Goal: Task Accomplishment & Management: Use online tool/utility

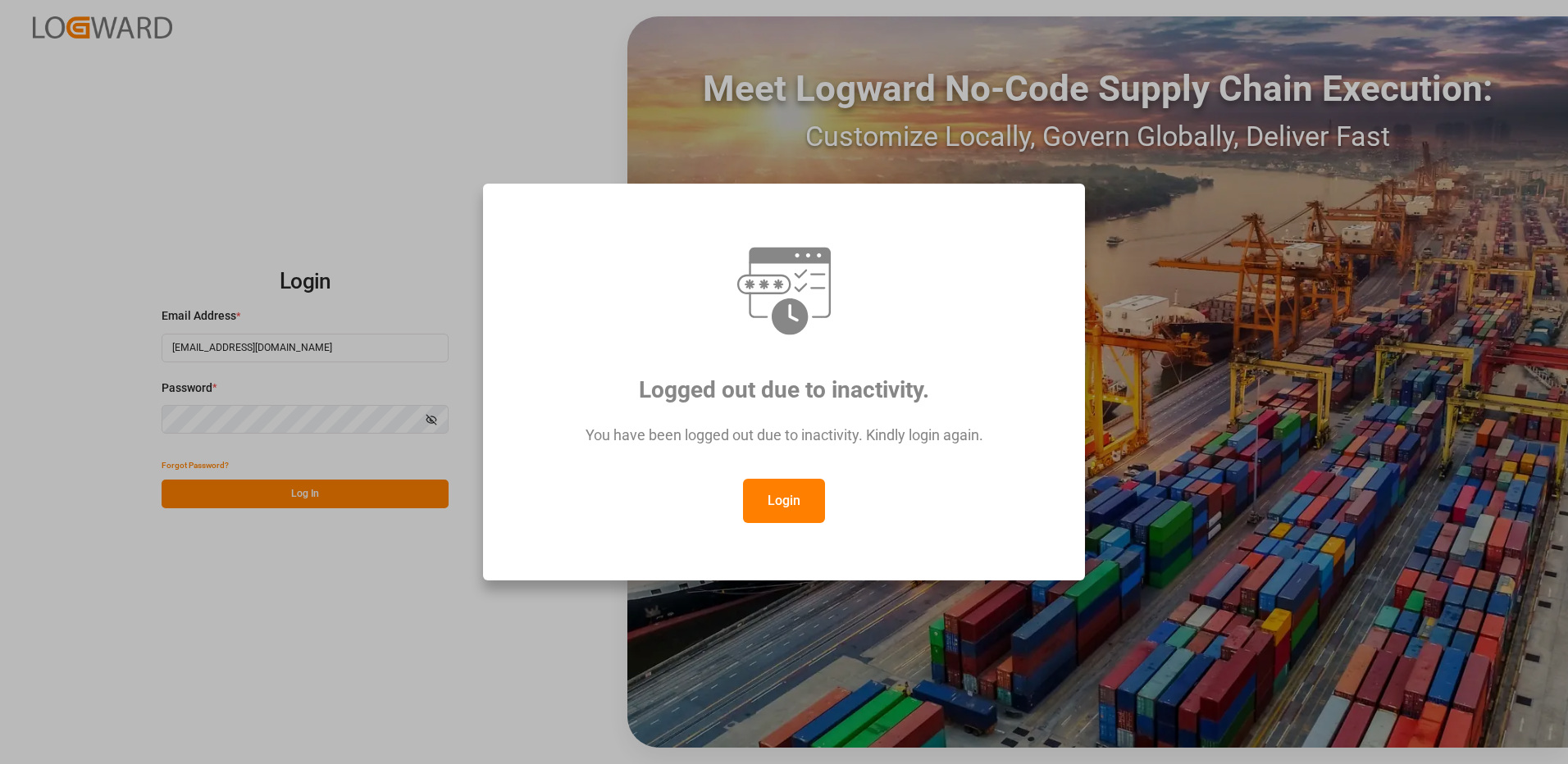
click at [778, 503] on button "Login" at bounding box center [784, 501] width 82 height 44
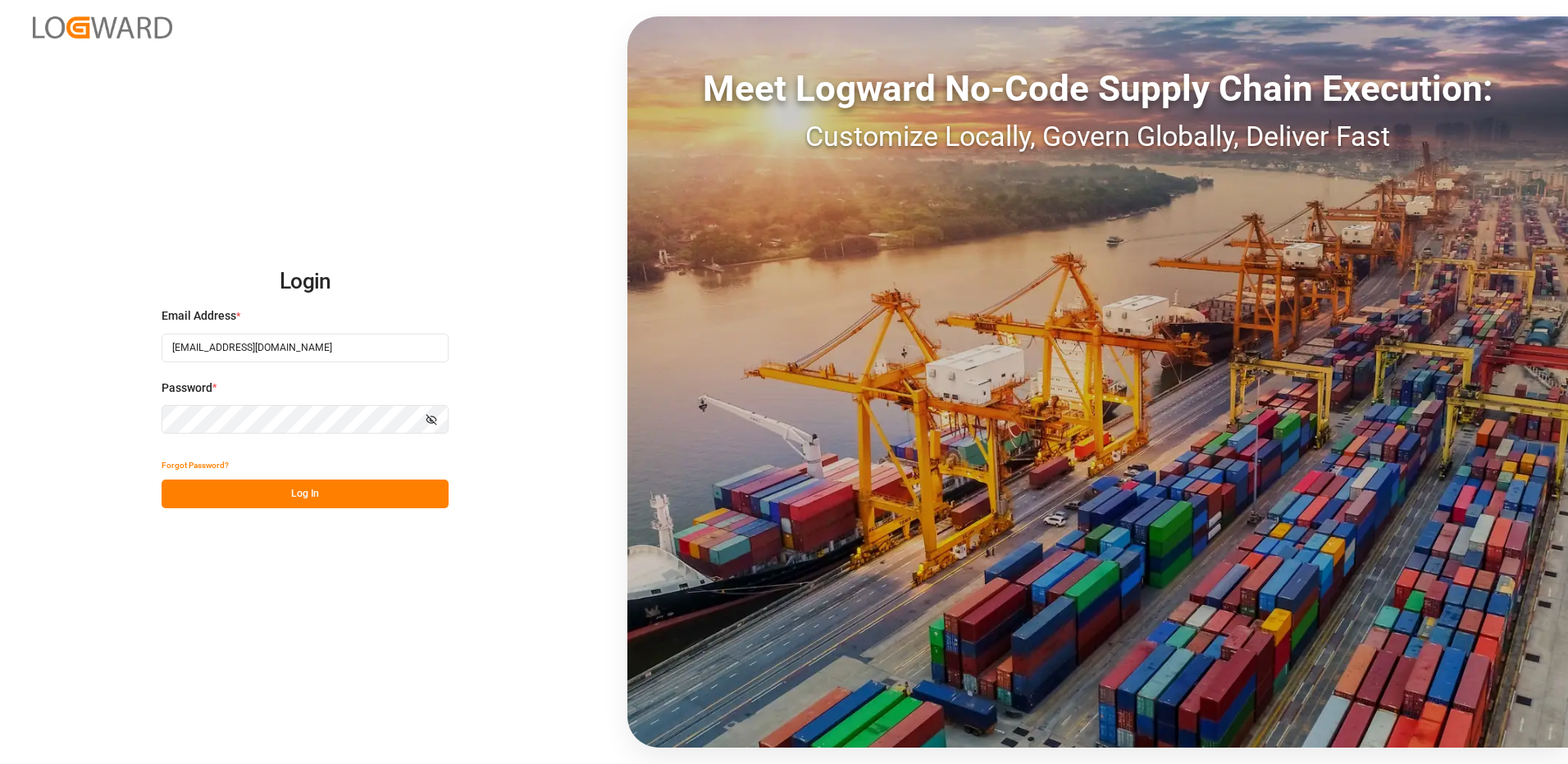
click at [180, 490] on button "Log In" at bounding box center [305, 494] width 287 height 29
click at [209, 495] on div "Forgot Password? Please wait" at bounding box center [305, 479] width 287 height 57
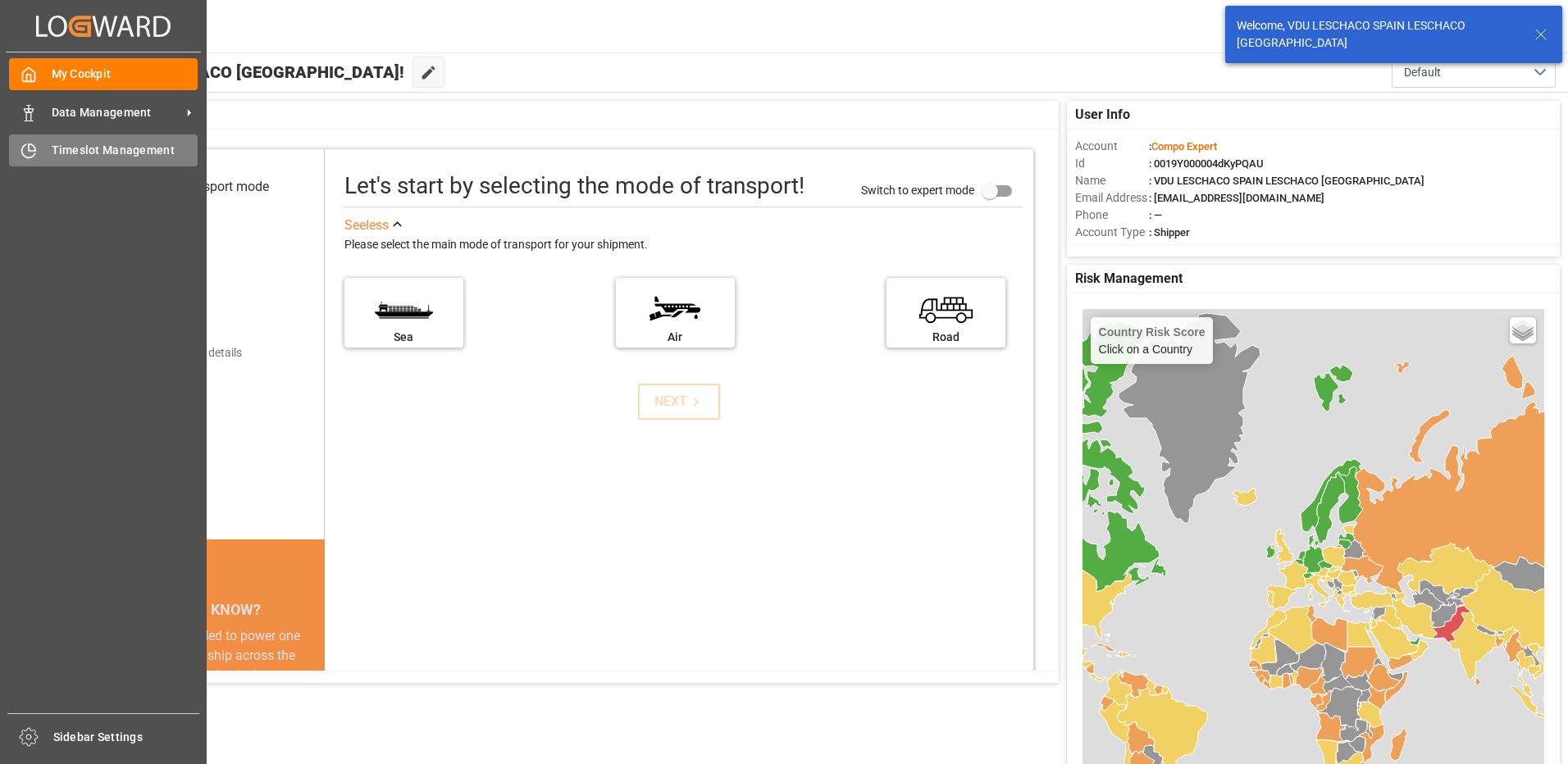
click at [14, 148] on div at bounding box center [23, 150] width 28 height 17
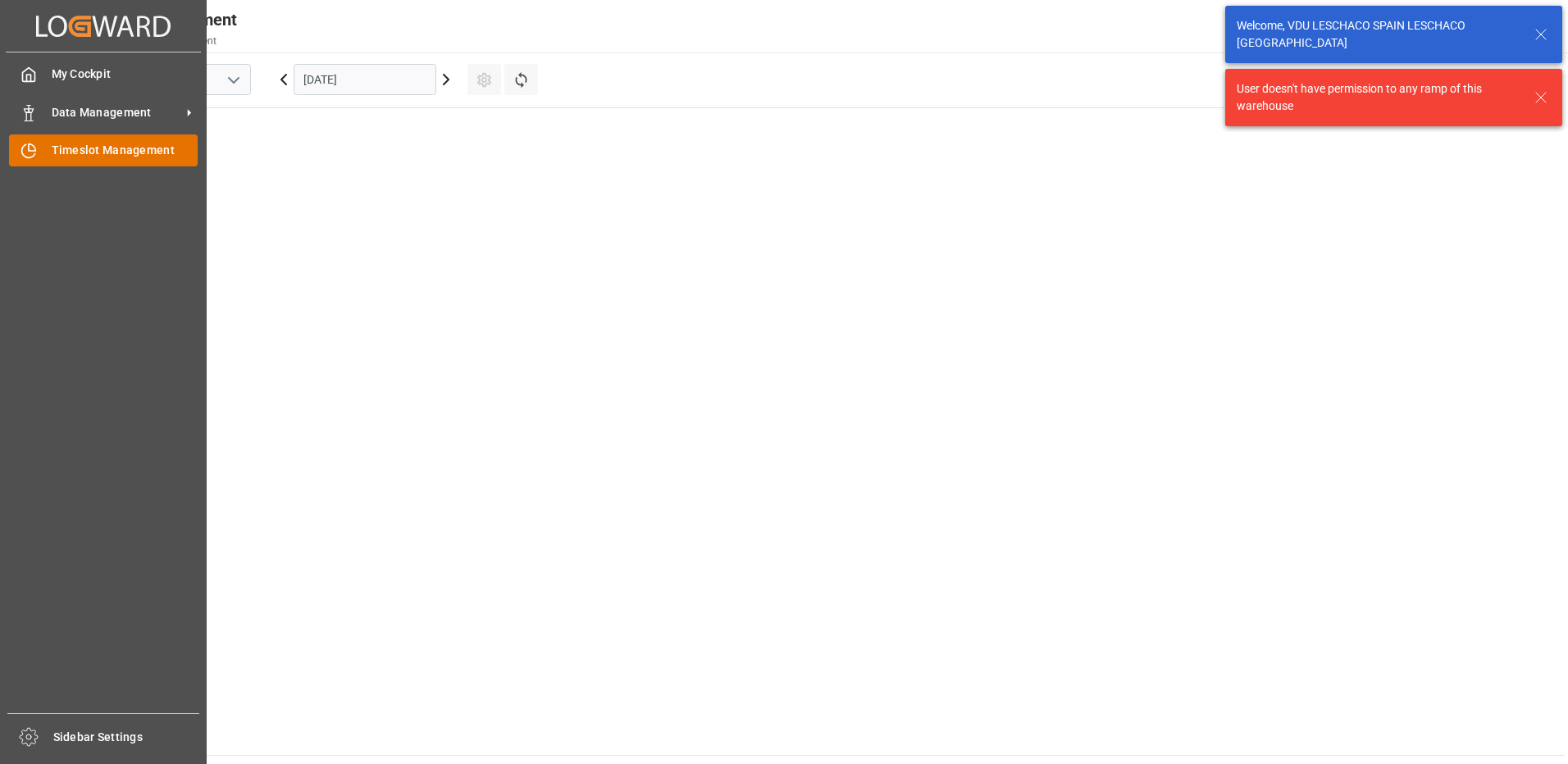
scroll to position [1218, 0]
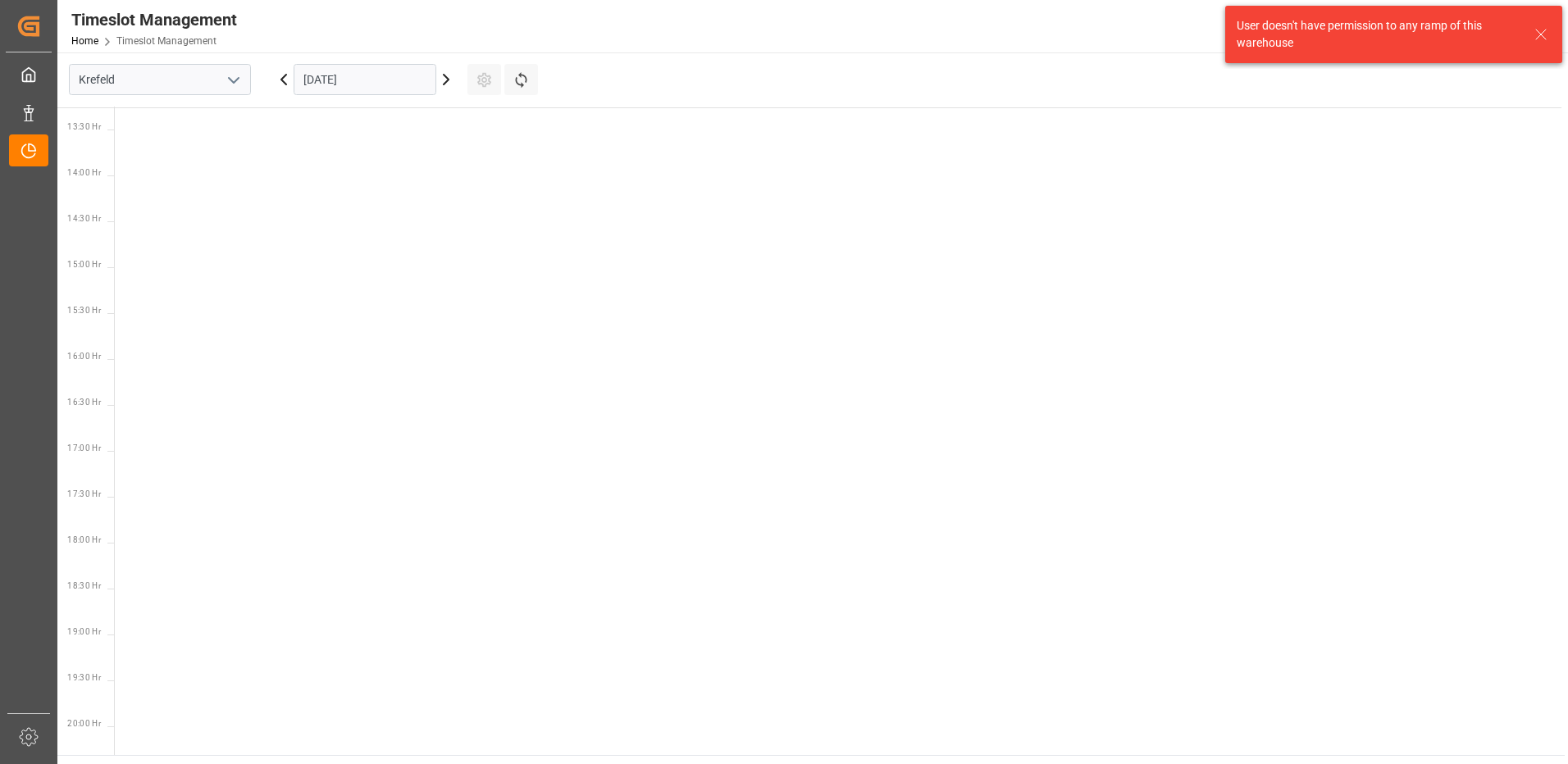
click at [236, 71] on icon "open menu" at bounding box center [234, 81] width 20 height 20
click at [136, 183] on div "La Vall d [PERSON_NAME]" at bounding box center [160, 189] width 180 height 37
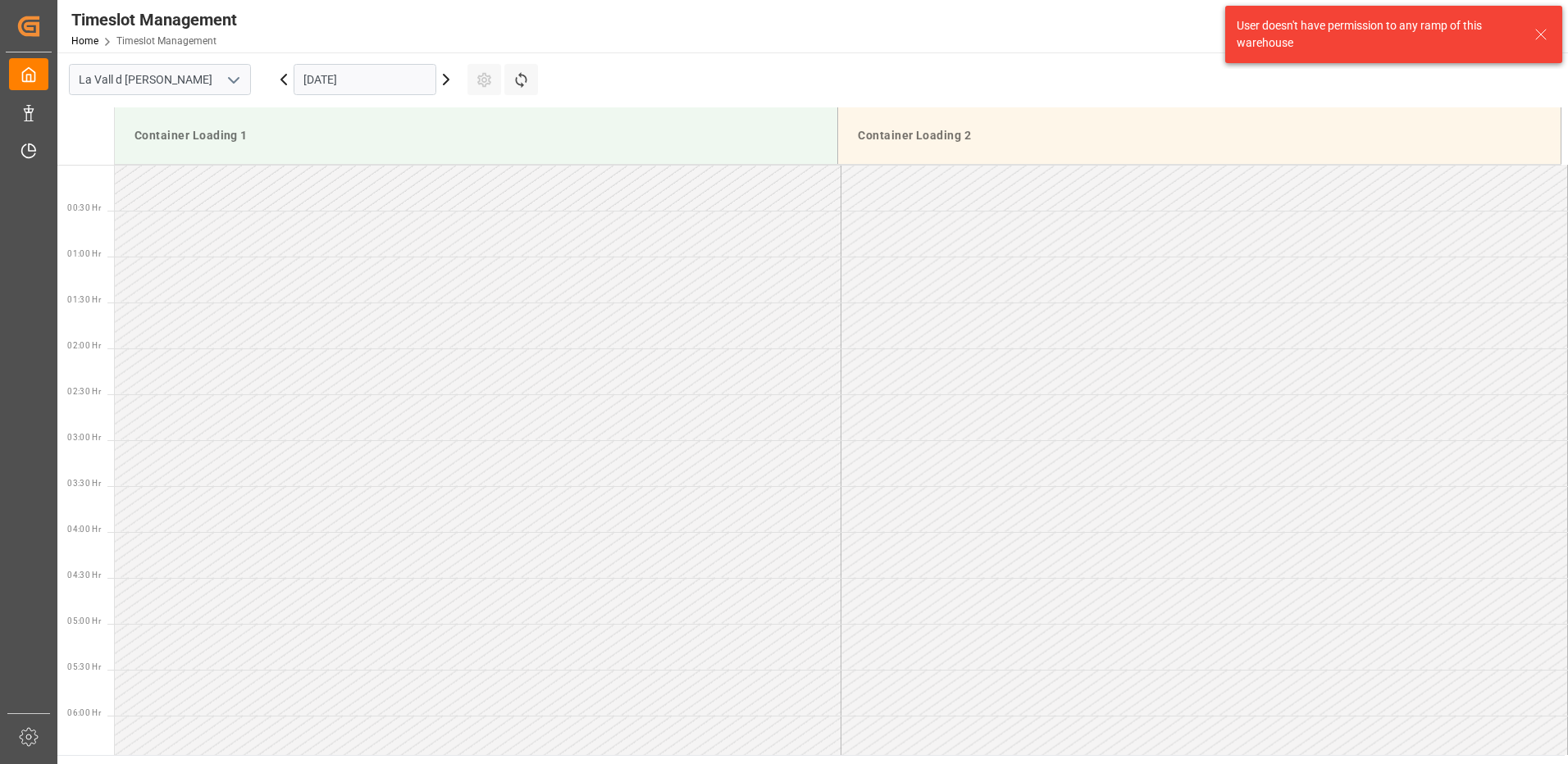
scroll to position [1275, 0]
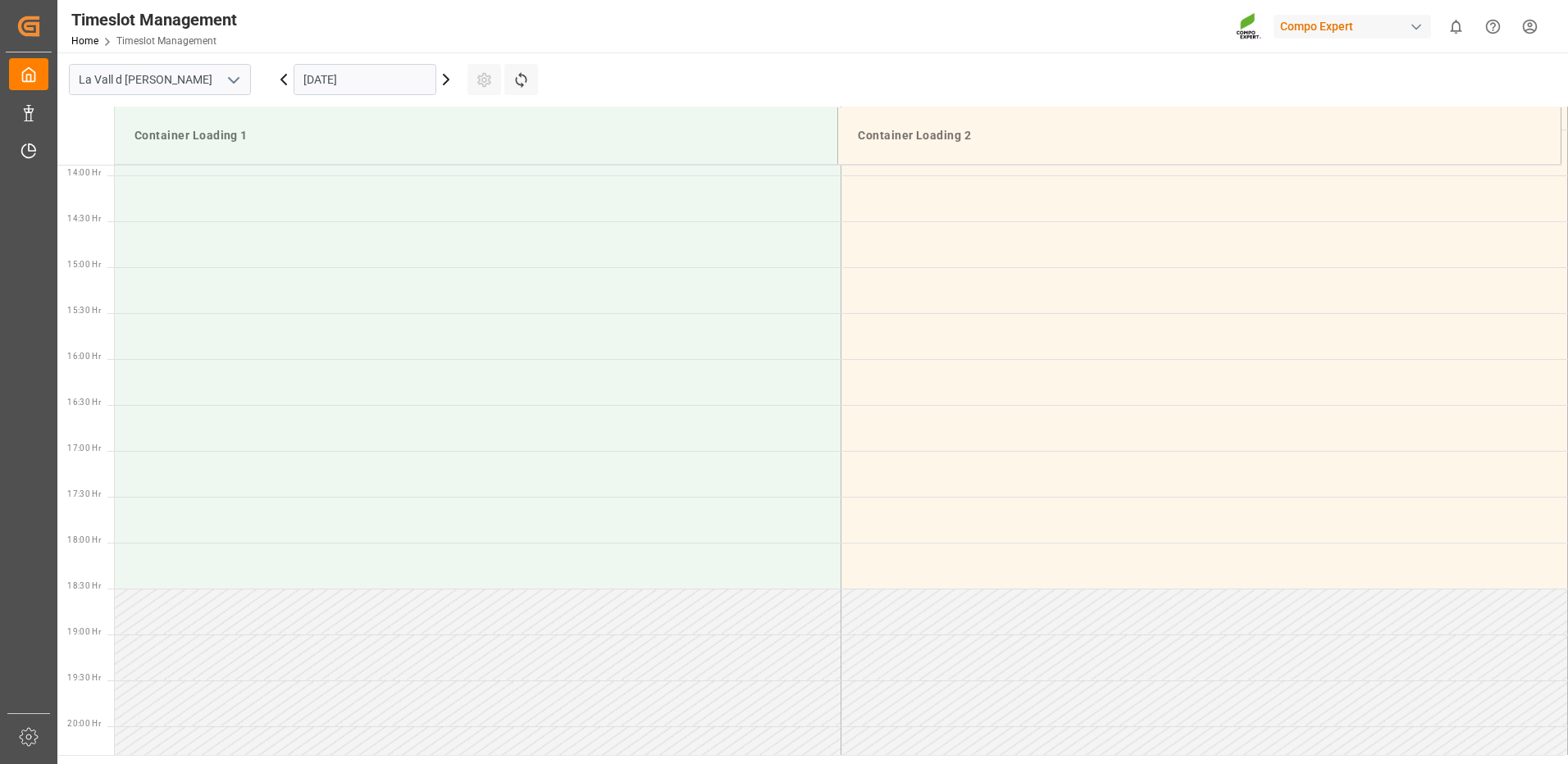
click at [442, 81] on icon at bounding box center [446, 80] width 20 height 20
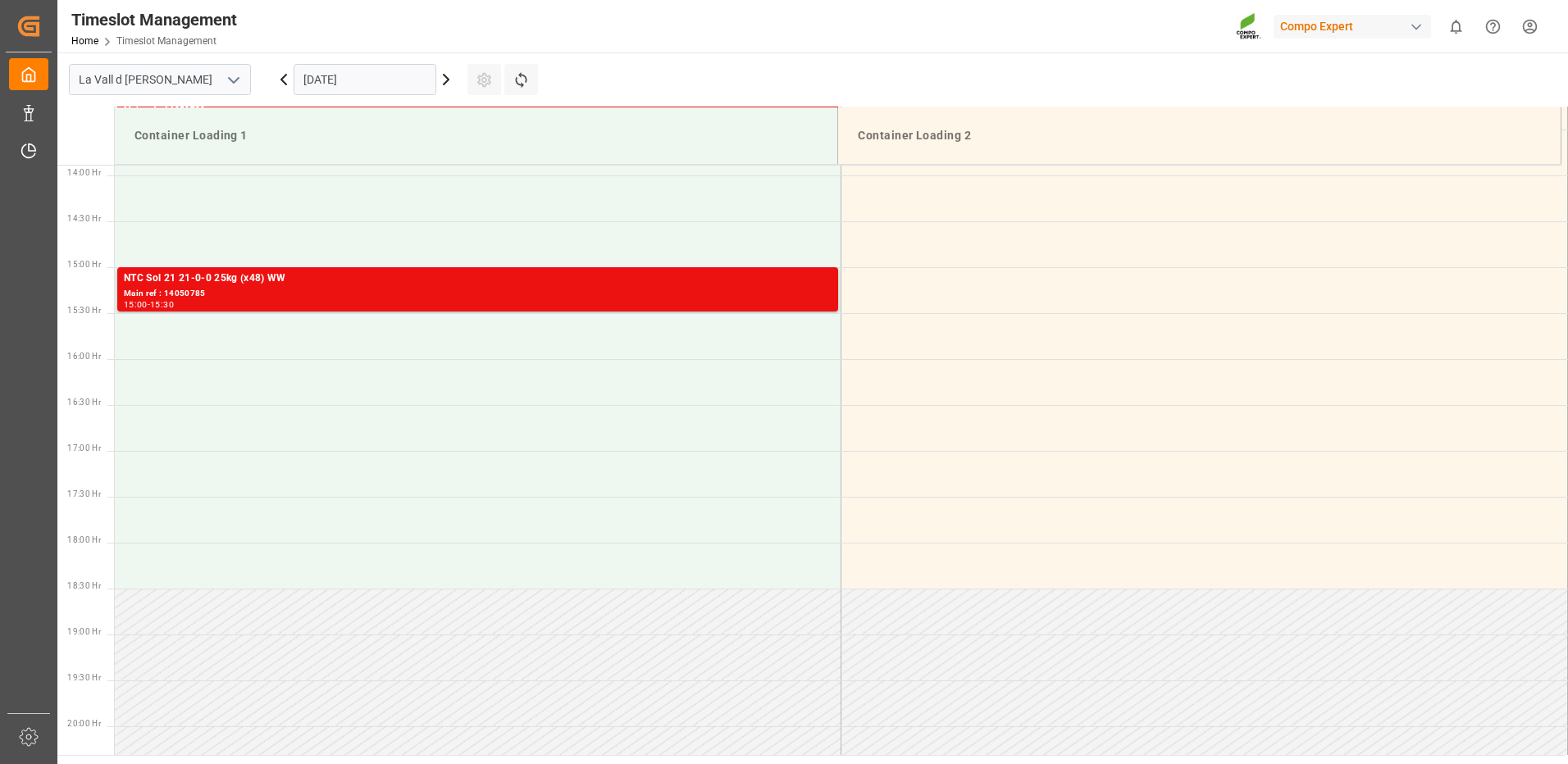
scroll to position [865, 0]
